Goal: Book appointment/travel/reservation

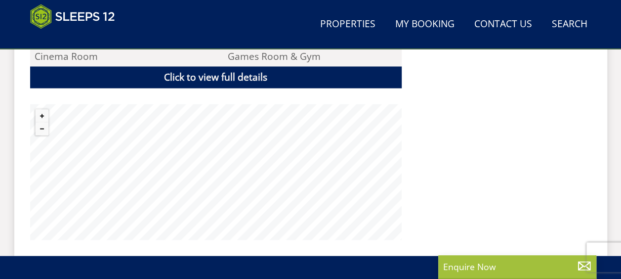
scroll to position [770, 0]
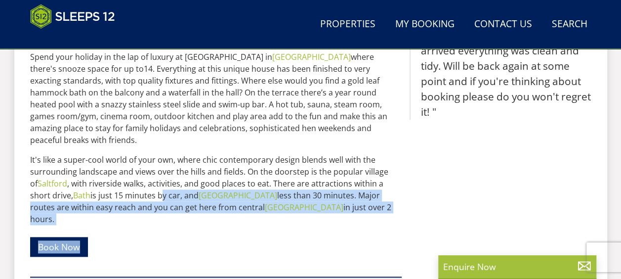
drag, startPoint x: 140, startPoint y: 184, endPoint x: 319, endPoint y: 204, distance: 180.1
click at [319, 204] on div "Spend your holiday in the lap of luxury at [GEOGRAPHIC_DATA] in [GEOGRAPHIC_DAT…" at bounding box center [216, 113] width 372 height 295
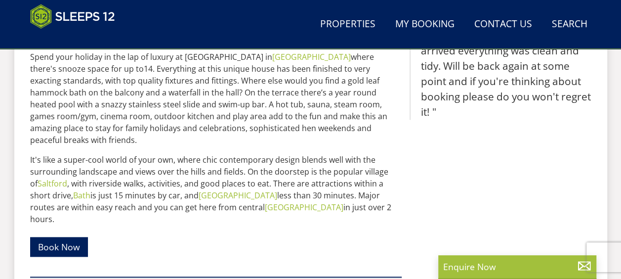
click at [319, 205] on div "Spend your holiday in the lap of luxury at [GEOGRAPHIC_DATA] in [GEOGRAPHIC_DAT…" at bounding box center [216, 113] width 372 height 295
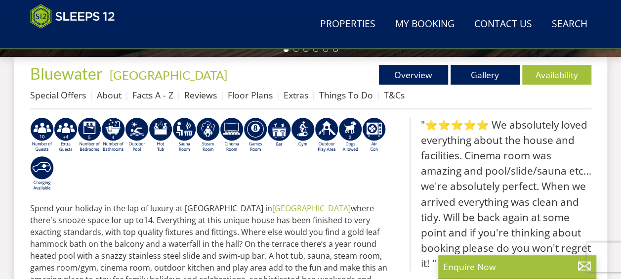
scroll to position [319, 0]
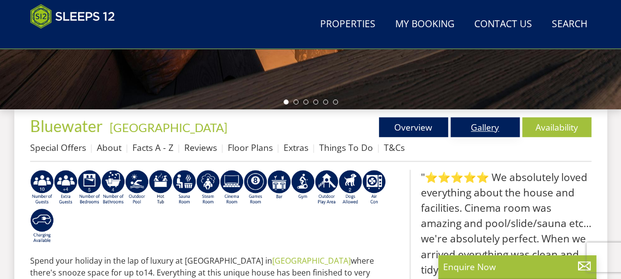
click at [466, 132] on link "Gallery" at bounding box center [485, 127] width 69 height 20
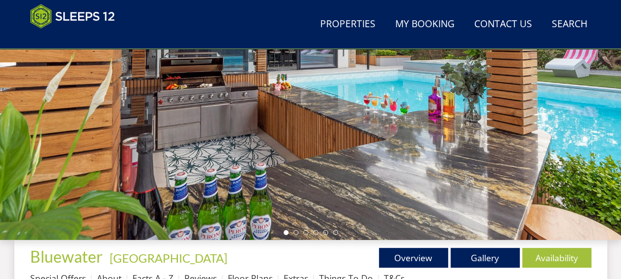
scroll to position [247, 0]
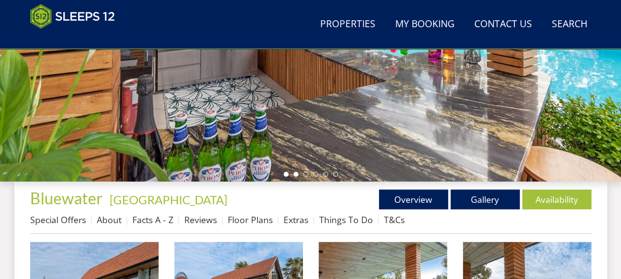
click at [296, 172] on li at bounding box center [296, 174] width 5 height 5
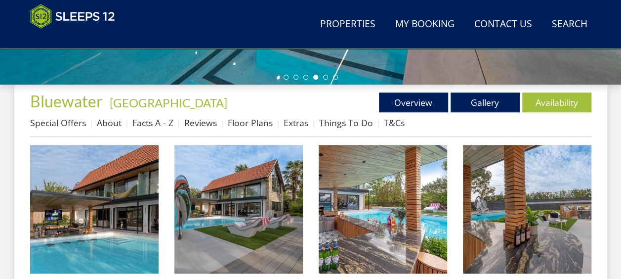
scroll to position [346, 0]
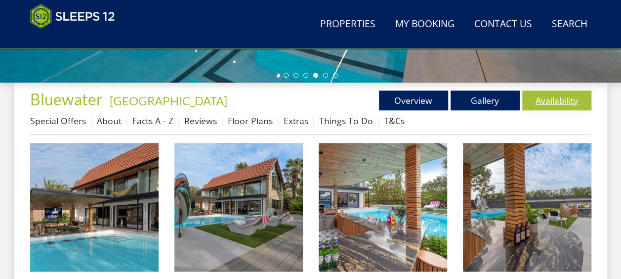
click at [565, 107] on link "Availability" at bounding box center [557, 100] width 69 height 20
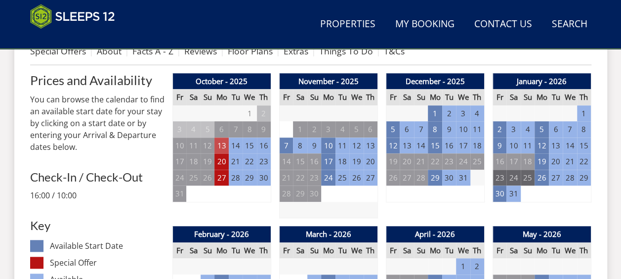
scroll to position [396, 0]
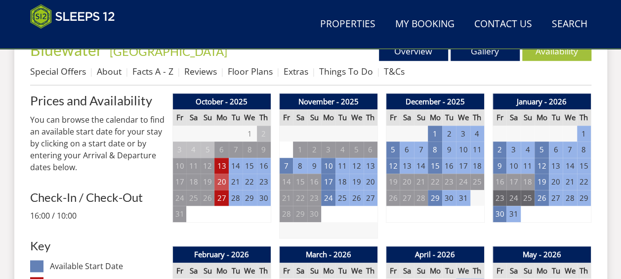
click at [224, 181] on td "20" at bounding box center [222, 182] width 14 height 16
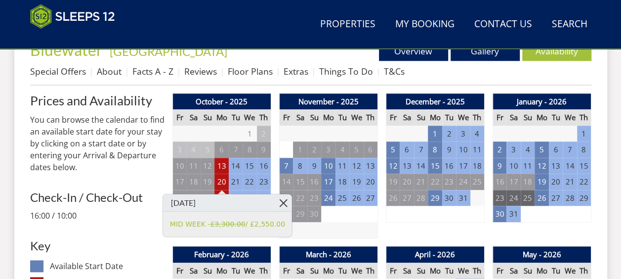
click at [275, 203] on link at bounding box center [283, 202] width 17 height 17
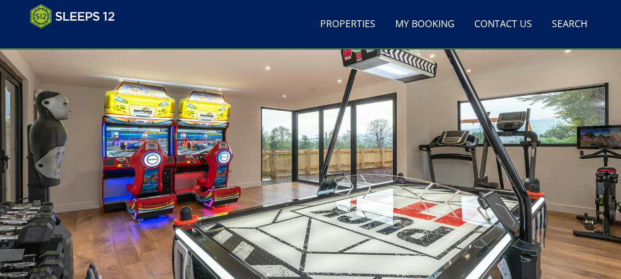
scroll to position [148, 0]
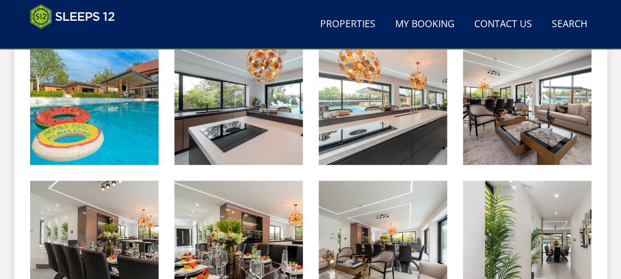
scroll to position [346, 0]
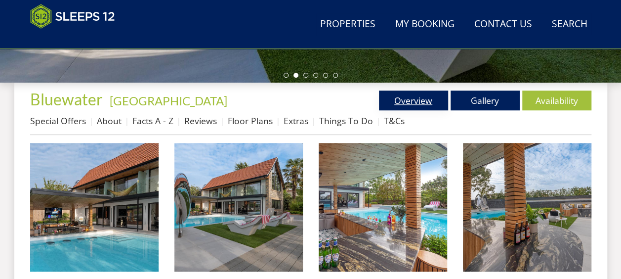
click at [424, 96] on link "Overview" at bounding box center [413, 100] width 69 height 20
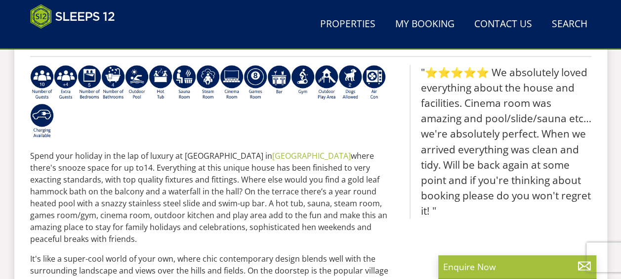
scroll to position [445, 0]
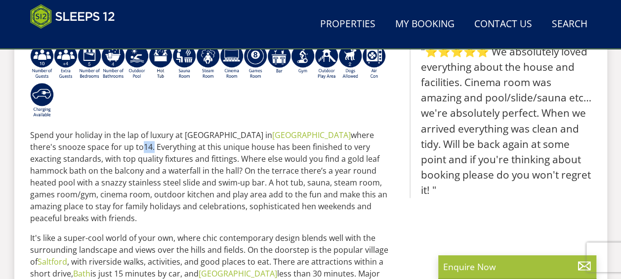
drag, startPoint x: 32, startPoint y: 146, endPoint x: 47, endPoint y: 150, distance: 16.0
click at [47, 150] on p "Spend your holiday in the lap of luxury at [GEOGRAPHIC_DATA] in [GEOGRAPHIC_DAT…" at bounding box center [216, 176] width 372 height 95
click at [48, 153] on p "Spend your holiday in the lap of luxury at [GEOGRAPHIC_DATA] in [GEOGRAPHIC_DAT…" at bounding box center [216, 176] width 372 height 95
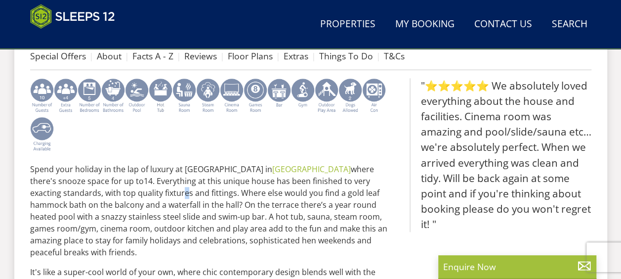
scroll to position [396, 0]
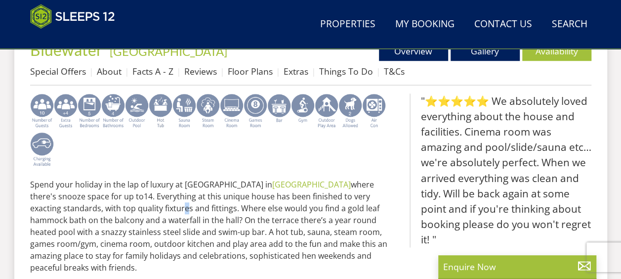
click at [274, 126] on img at bounding box center [279, 111] width 24 height 36
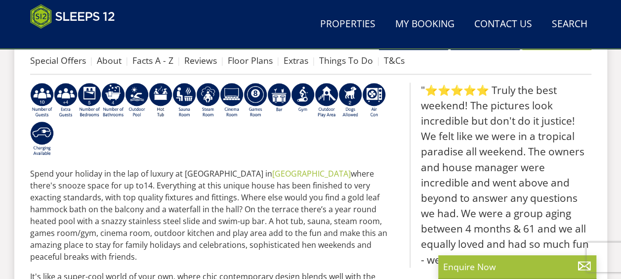
scroll to position [346, 0]
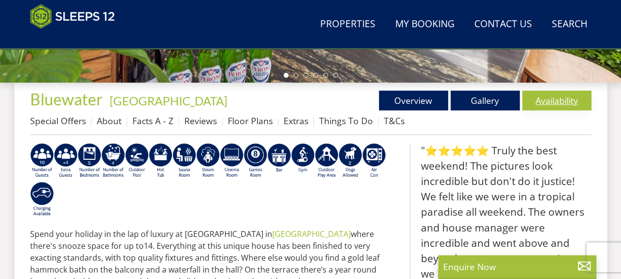
click at [568, 104] on link "Availability" at bounding box center [557, 100] width 69 height 20
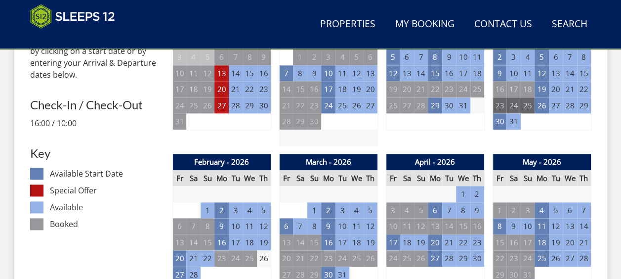
scroll to position [503, 0]
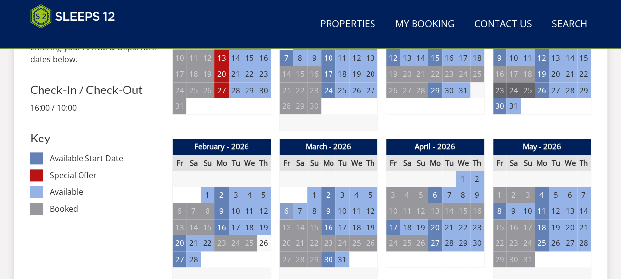
click at [289, 213] on td "6" at bounding box center [286, 211] width 14 height 16
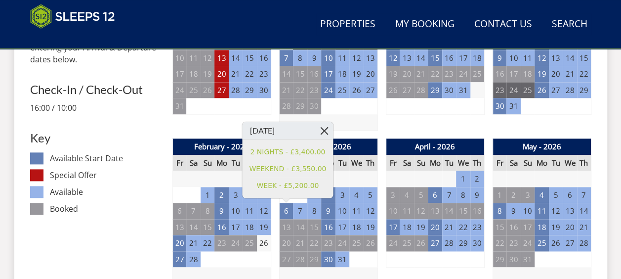
click at [325, 137] on link at bounding box center [324, 130] width 17 height 17
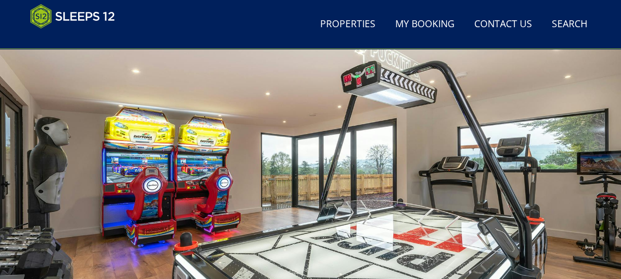
scroll to position [0, 0]
